Goal: Navigation & Orientation: Find specific page/section

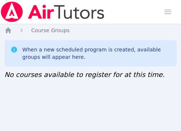
click at [108, 47] on div "When a new scheduled program is created, available groups will appear here." at bounding box center [96, 53] width 148 height 15
